Goal: Task Accomplishment & Management: Complete application form

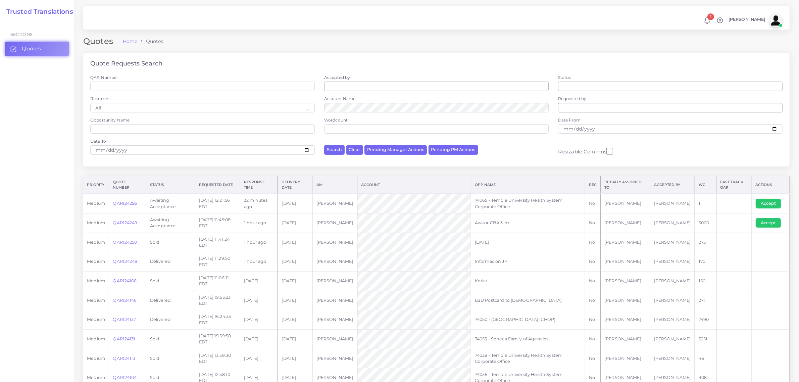
click at [128, 202] on link "QAR124256" at bounding box center [125, 203] width 24 height 5
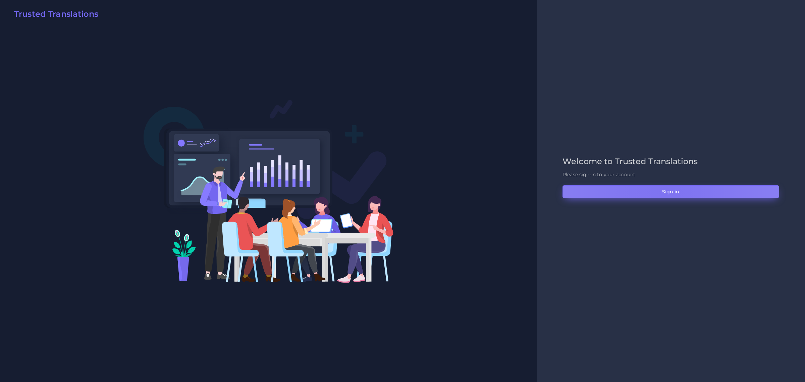
click at [665, 192] on button "Sign in" at bounding box center [671, 191] width 217 height 13
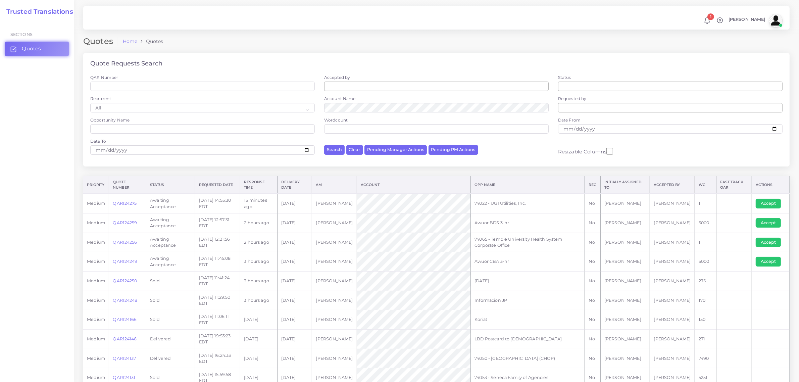
click at [126, 202] on link "QAR124275" at bounding box center [125, 203] width 24 height 5
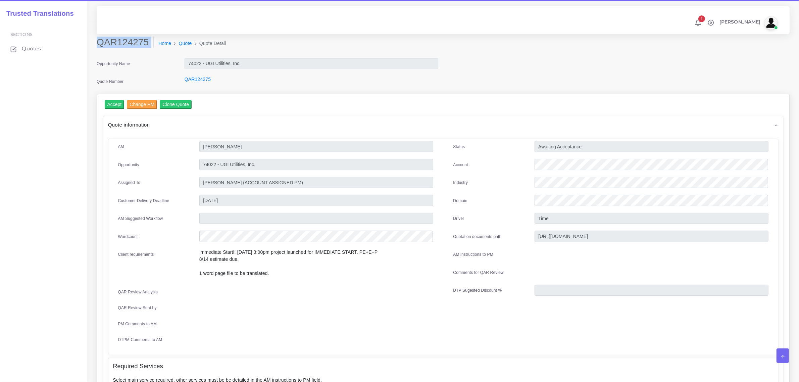
drag, startPoint x: 99, startPoint y: 41, endPoint x: 135, endPoint y: 50, distance: 37.2
click at [135, 50] on div "QAR124275 Home Quote Quote Detail" at bounding box center [355, 46] width 527 height 19
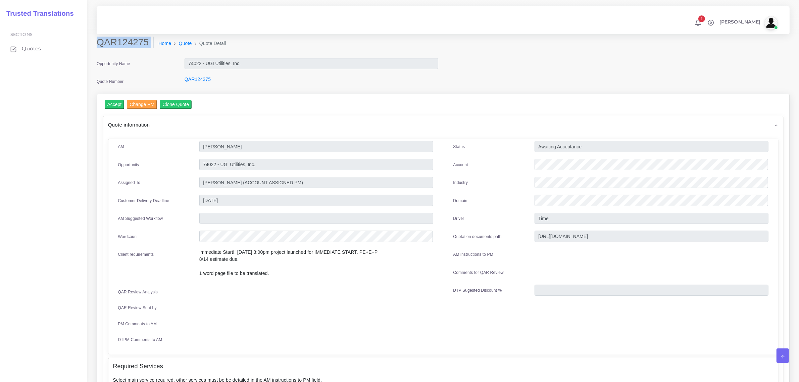
copy div "QAR124275"
click at [112, 107] on input "Accept" at bounding box center [115, 104] width 20 height 9
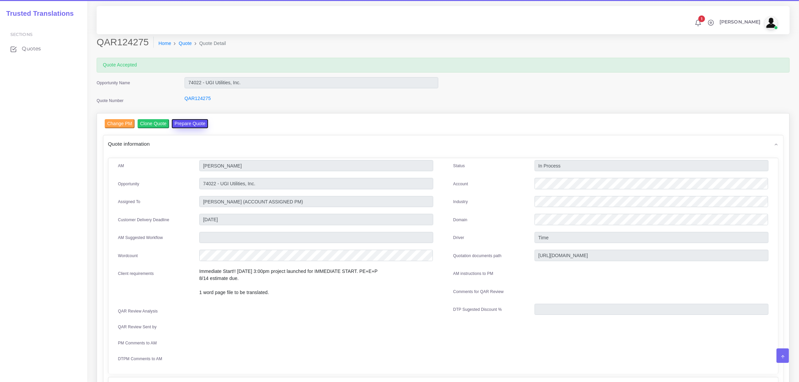
click at [195, 124] on button "Prepare Quote" at bounding box center [190, 123] width 36 height 9
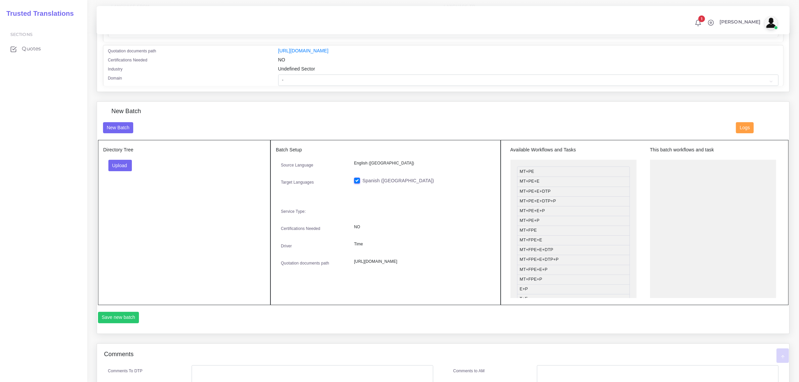
scroll to position [168, 0]
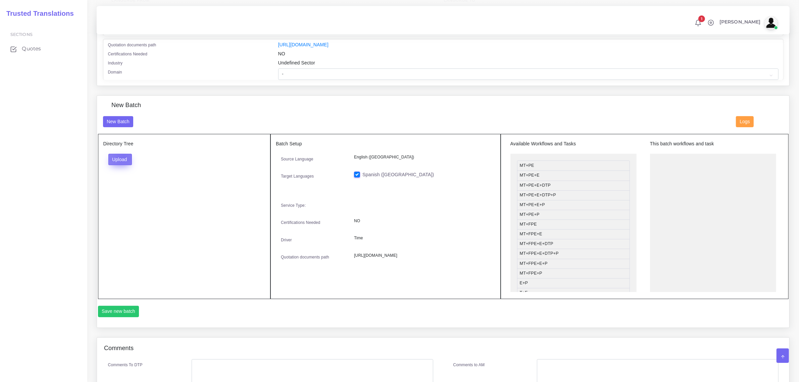
click at [123, 156] on button "Upload" at bounding box center [120, 159] width 24 height 11
click at [131, 182] on label "Files" at bounding box center [132, 184] width 46 height 8
click at [336, 71] on select "- Advertising and Media Agriculture, Forestry and Fishing Architecture, Buildin…" at bounding box center [528, 73] width 500 height 11
select select "Architecture, Building and Construction"
click at [278, 68] on select "- Advertising and Media Agriculture, Forestry and Fishing Architecture, Buildin…" at bounding box center [528, 73] width 500 height 11
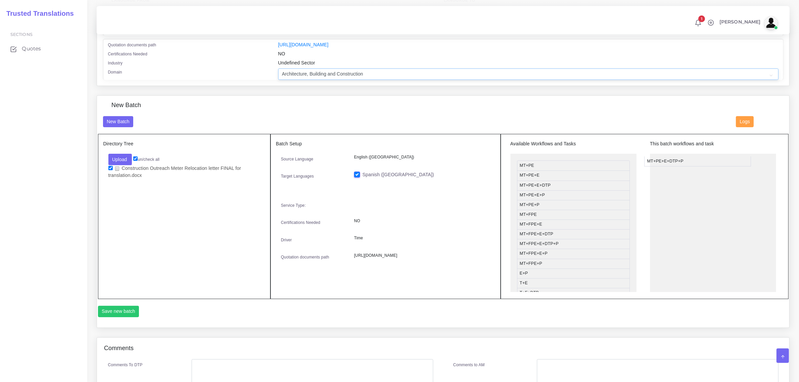
drag, startPoint x: 565, startPoint y: 193, endPoint x: 693, endPoint y: 159, distance: 132.0
click at [128, 308] on button "Save new batch" at bounding box center [118, 311] width 41 height 11
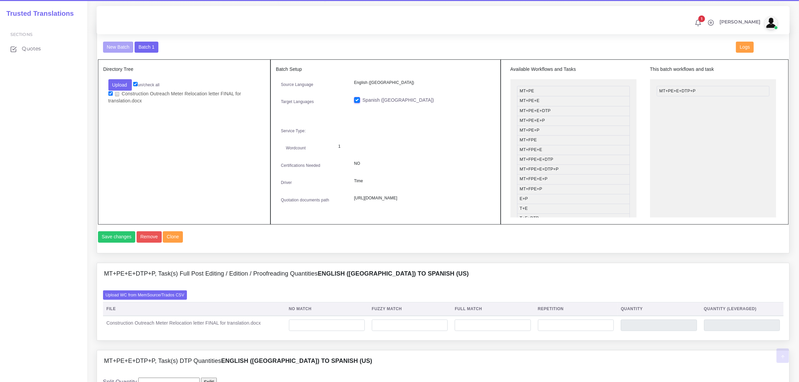
scroll to position [294, 0]
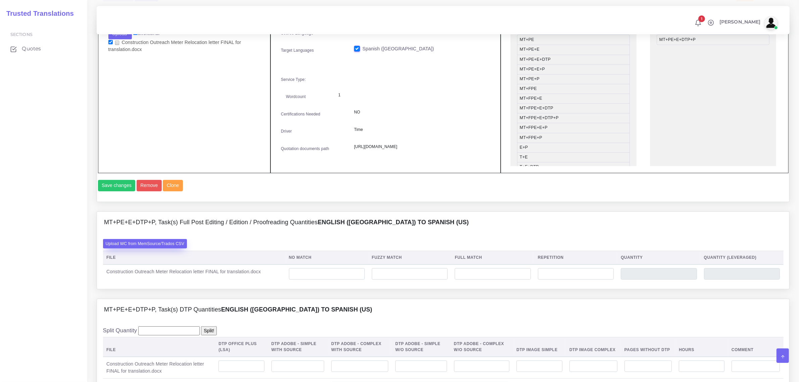
click at [170, 248] on label "Upload WC from MemSource/Trados CSV" at bounding box center [145, 243] width 84 height 9
click at [0, 0] on input "Upload WC from MemSource/Trados CSV" at bounding box center [0, 0] width 0 height 0
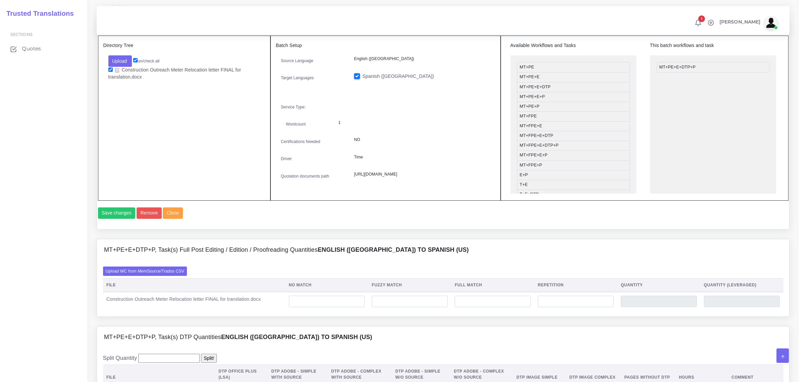
scroll to position [252, 0]
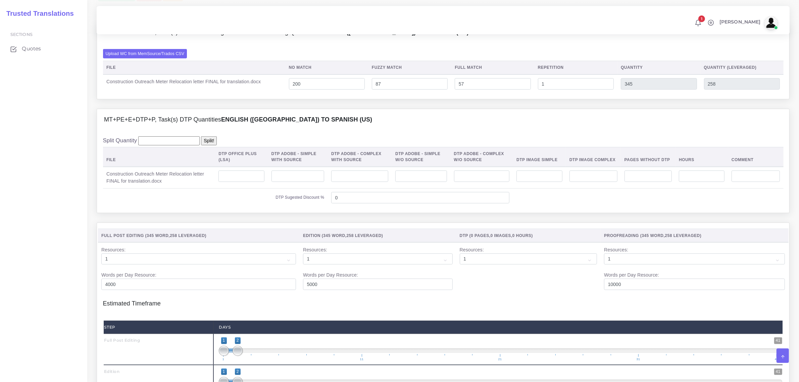
scroll to position [503, 0]
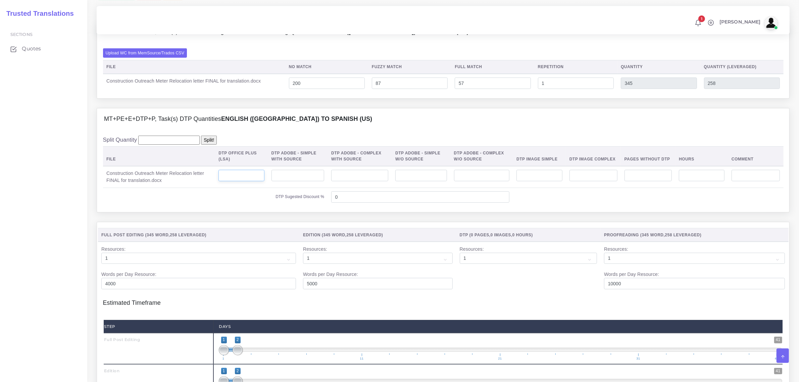
click at [259, 181] on input "number" at bounding box center [241, 175] width 46 height 11
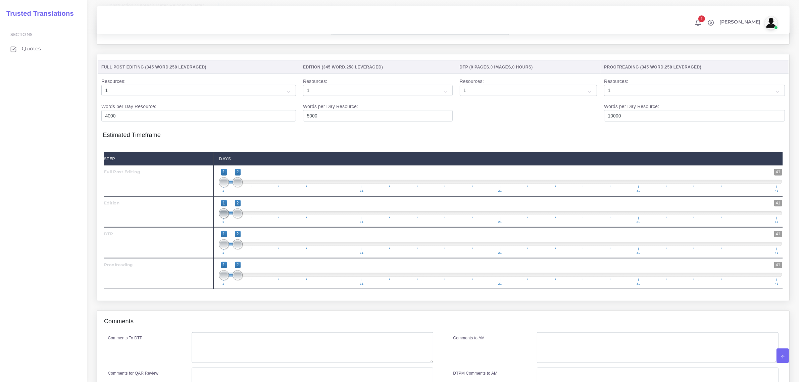
type input "1"
type input "2;2"
drag, startPoint x: 225, startPoint y: 227, endPoint x: 242, endPoint y: 231, distance: 17.4
click at [244, 223] on span "1 41 1 2 1 — 2 1 11 21 31 41" at bounding box center [500, 211] width 563 height 23
click at [247, 249] on span at bounding box center [252, 244] width 10 height 10
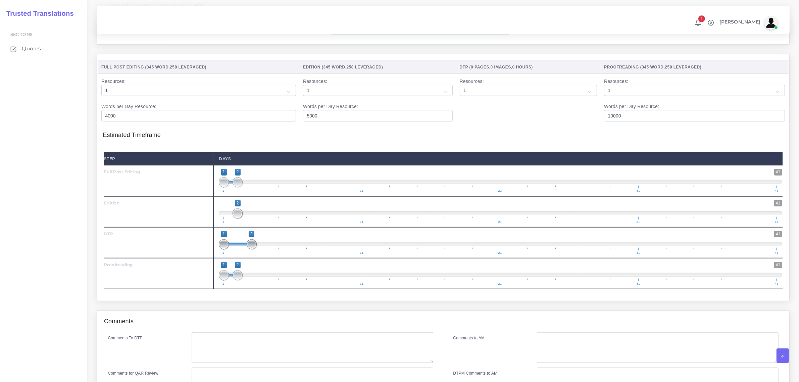
type input "3;3"
drag, startPoint x: 222, startPoint y: 260, endPoint x: 250, endPoint y: 262, distance: 28.2
click at [250, 249] on span at bounding box center [252, 244] width 10 height 10
drag, startPoint x: 237, startPoint y: 290, endPoint x: 238, endPoint y: 285, distance: 5.2
click at [262, 280] on span at bounding box center [265, 275] width 10 height 10
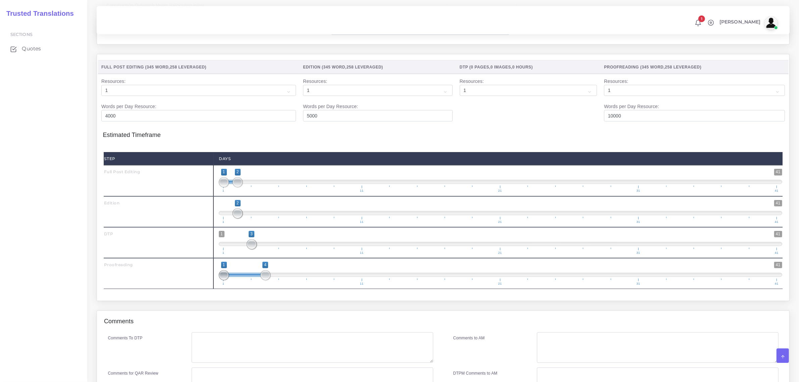
type input "4;4"
drag, startPoint x: 224, startPoint y: 287, endPoint x: 258, endPoint y: 212, distance: 83.2
click at [282, 285] on span "1 41 4 4 4 — 4 1 11 21 31 41" at bounding box center [500, 273] width 563 height 23
type input "1;1"
drag, startPoint x: 236, startPoint y: 196, endPoint x: 200, endPoint y: 206, distance: 37.3
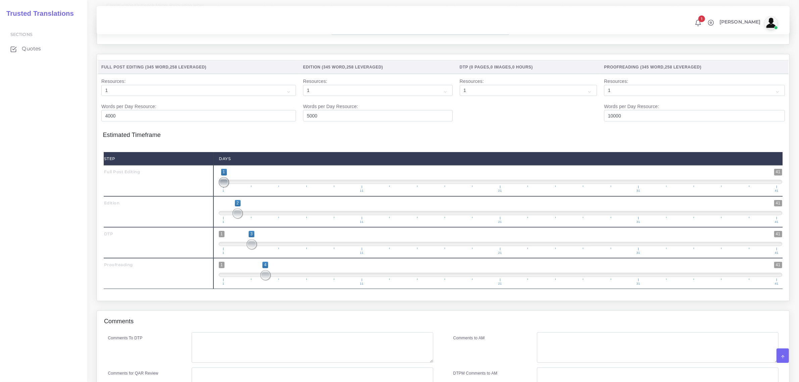
click at [200, 196] on div "Full Post Editing 1 41 1 1 1 — 1 1 11 21 31 41 1;1" at bounding box center [443, 180] width 689 height 31
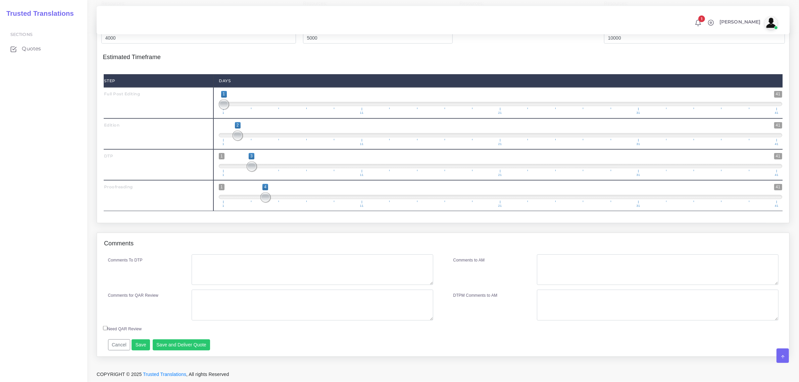
scroll to position [763, 0]
click at [218, 264] on textarea "Comments To DTP" at bounding box center [312, 269] width 241 height 31
type textarea "no specific instructions"
click at [169, 341] on button "Save and Deliver Quote" at bounding box center [182, 344] width 58 height 11
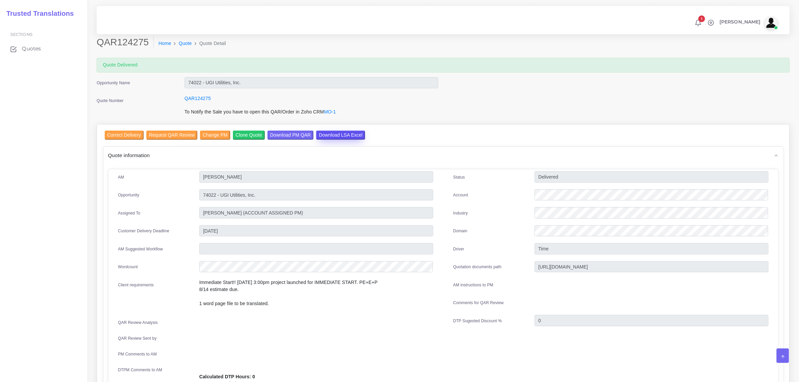
click at [323, 133] on input "Download LSA Excel" at bounding box center [340, 134] width 49 height 9
